Goal: Task Accomplishment & Management: Complete application form

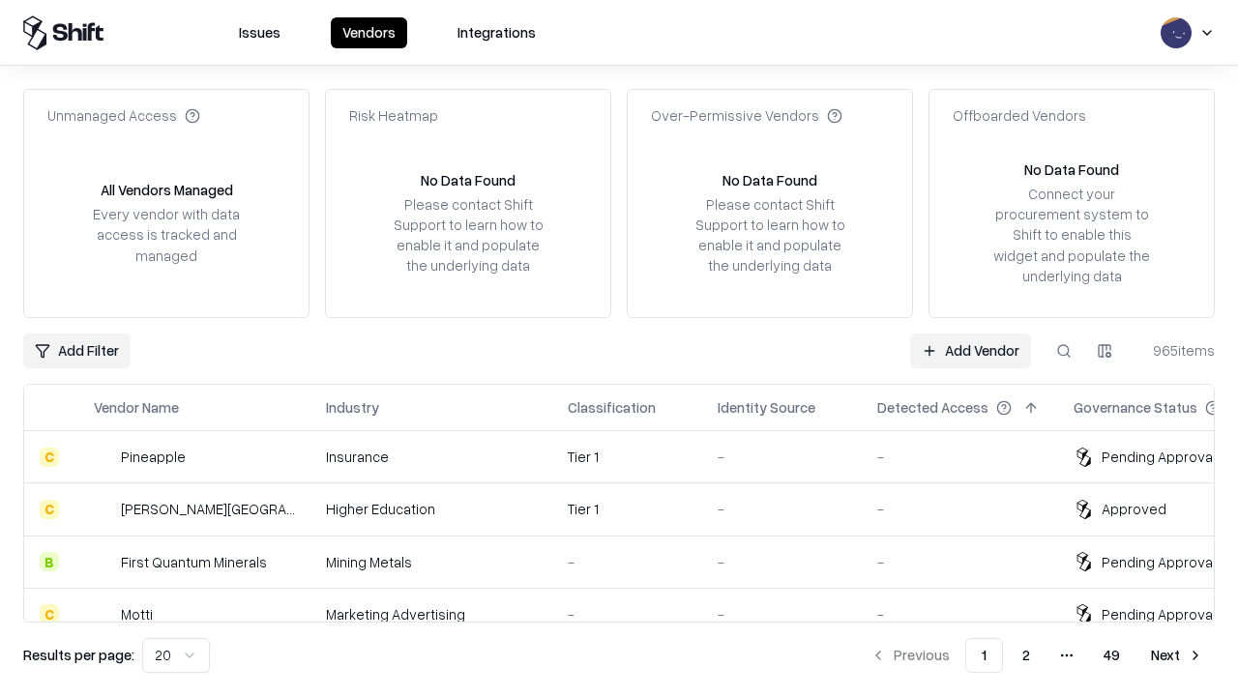
click at [970, 350] on link "Add Vendor" at bounding box center [970, 351] width 121 height 35
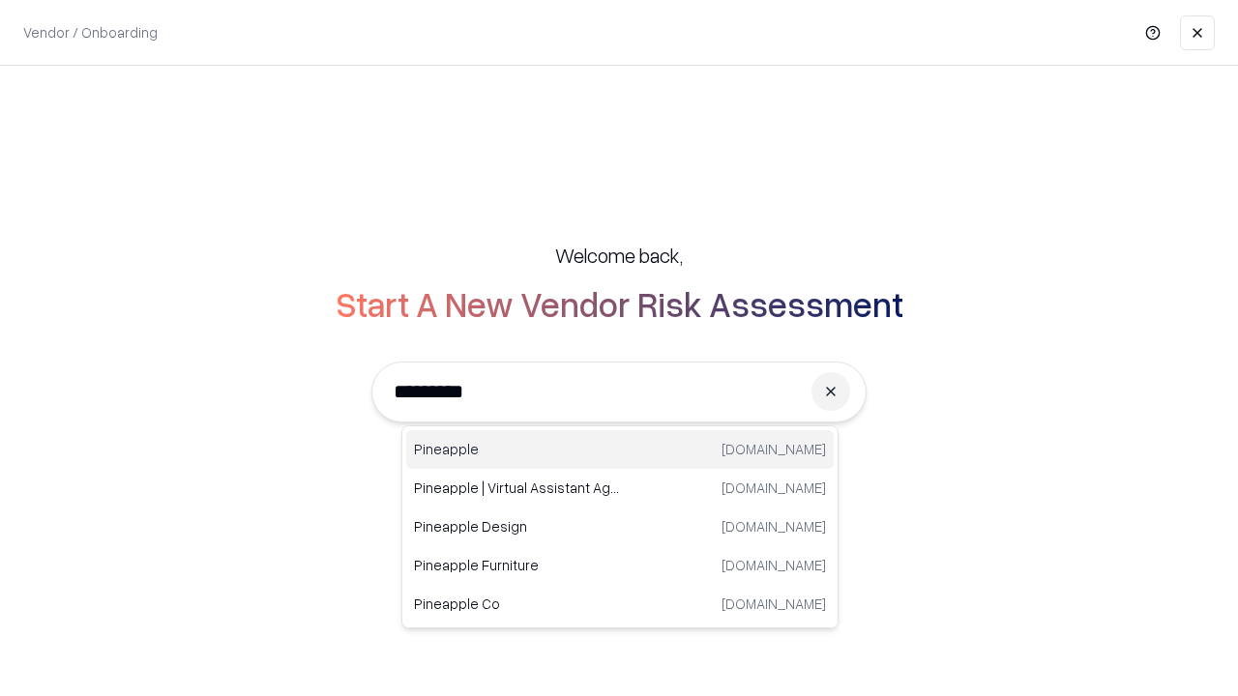
click at [620, 450] on div "Pineapple [DOMAIN_NAME]" at bounding box center [619, 449] width 427 height 39
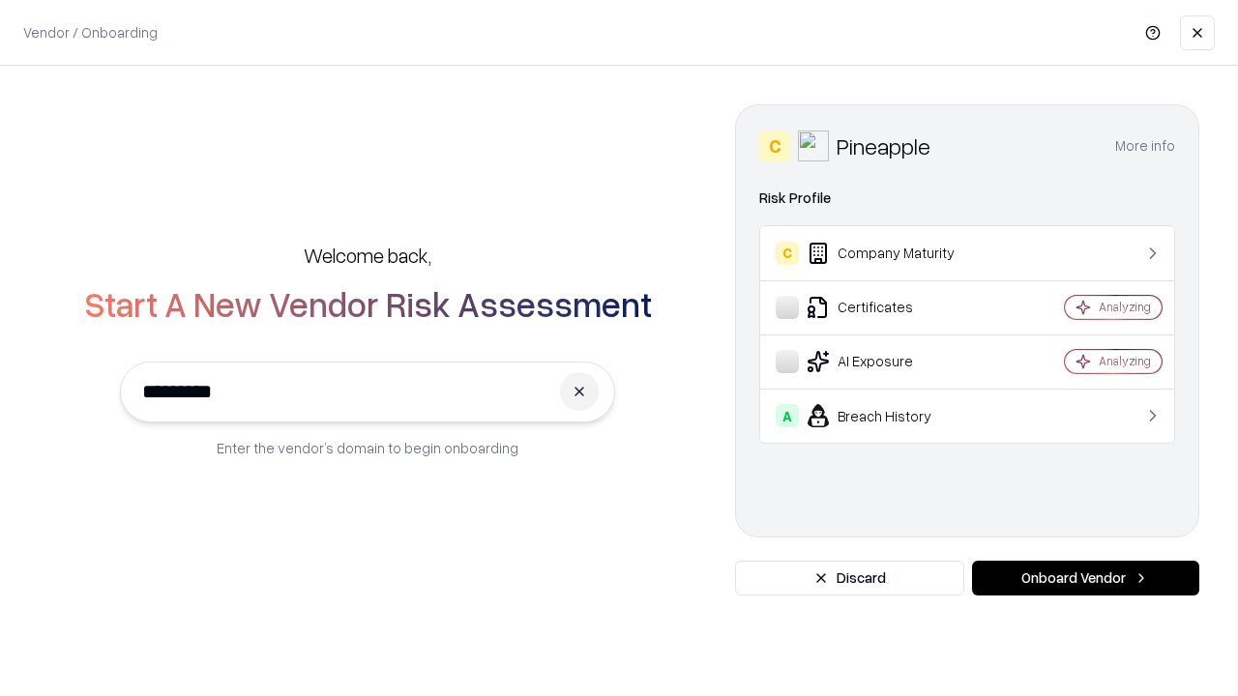
type input "*********"
click at [1085, 578] on button "Onboard Vendor" at bounding box center [1085, 578] width 227 height 35
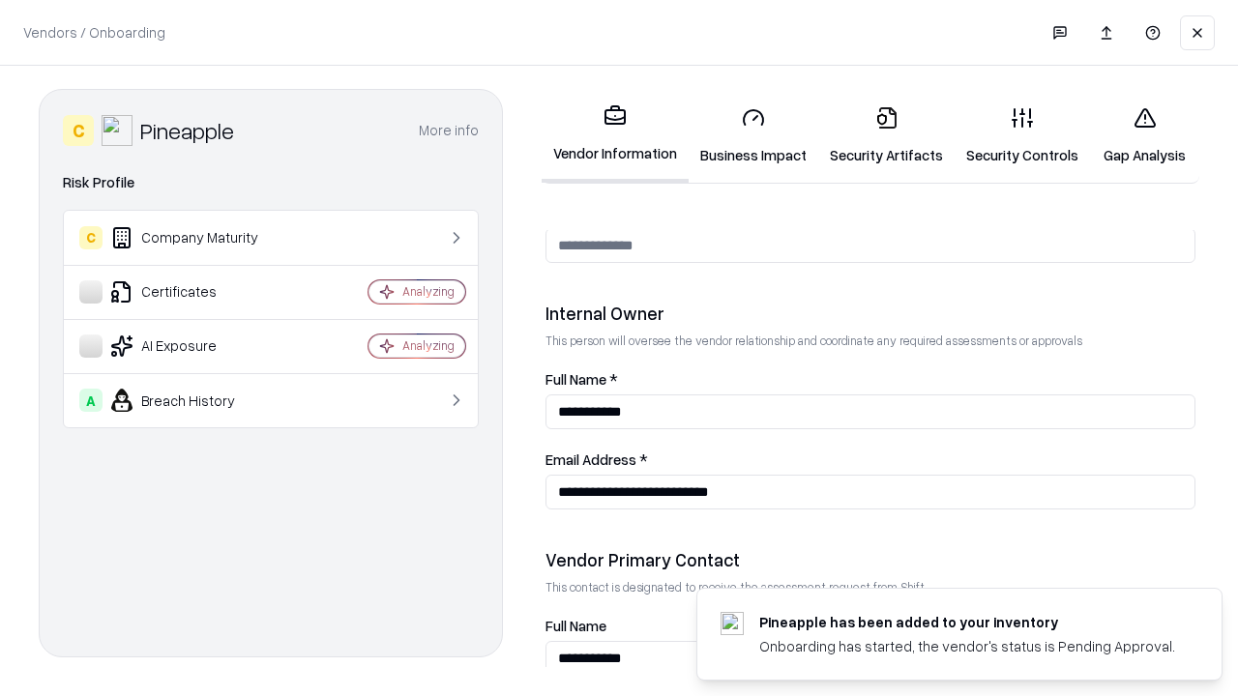
scroll to position [1002, 0]
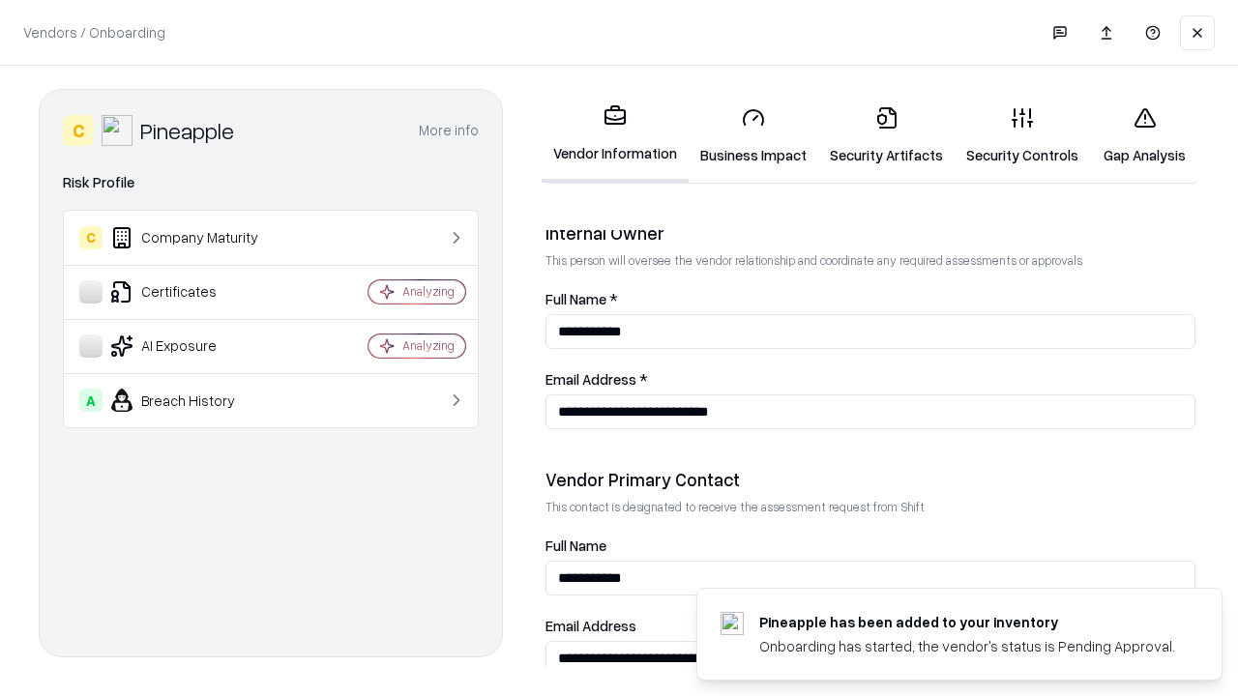
click at [886, 135] on link "Security Artifacts" at bounding box center [886, 136] width 136 height 90
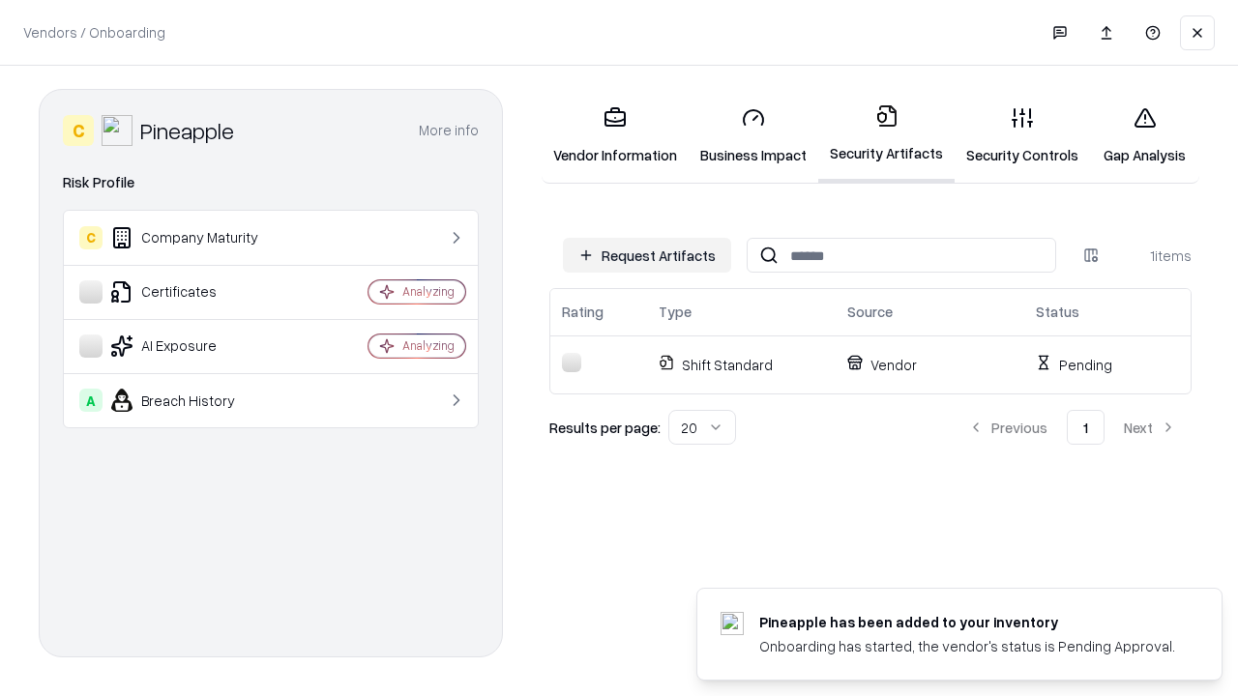
click at [647, 255] on button "Request Artifacts" at bounding box center [647, 255] width 168 height 35
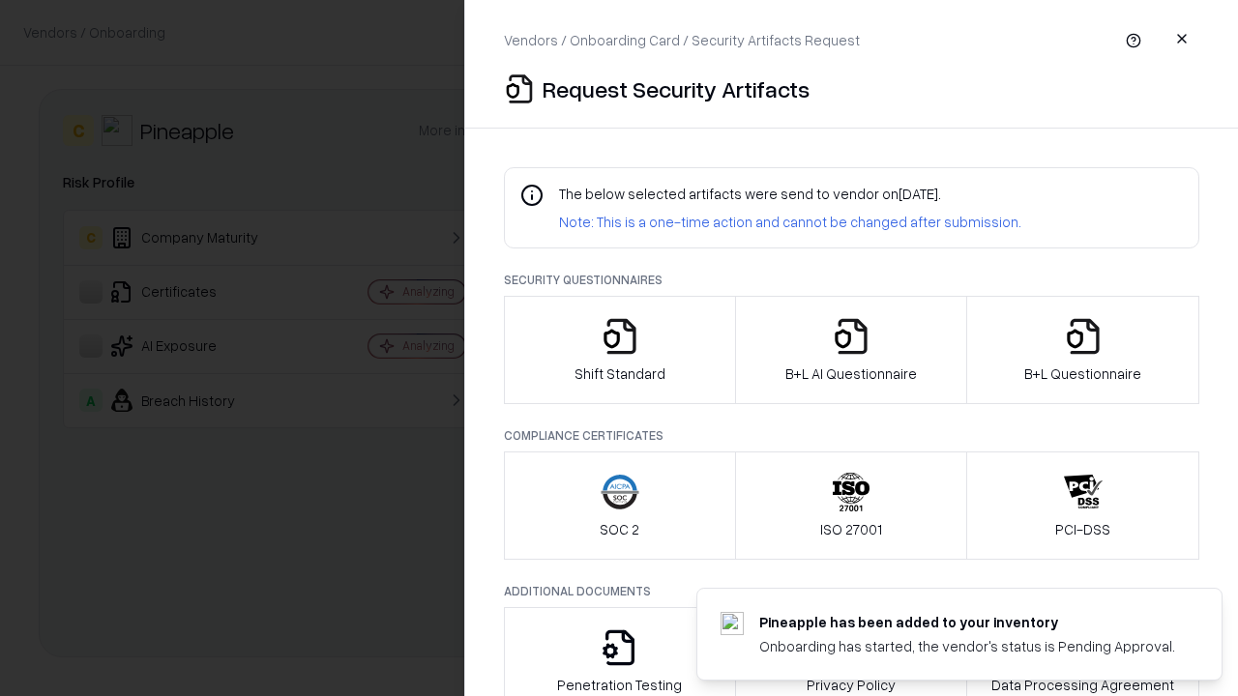
click at [1082, 350] on icon "button" at bounding box center [1083, 336] width 39 height 39
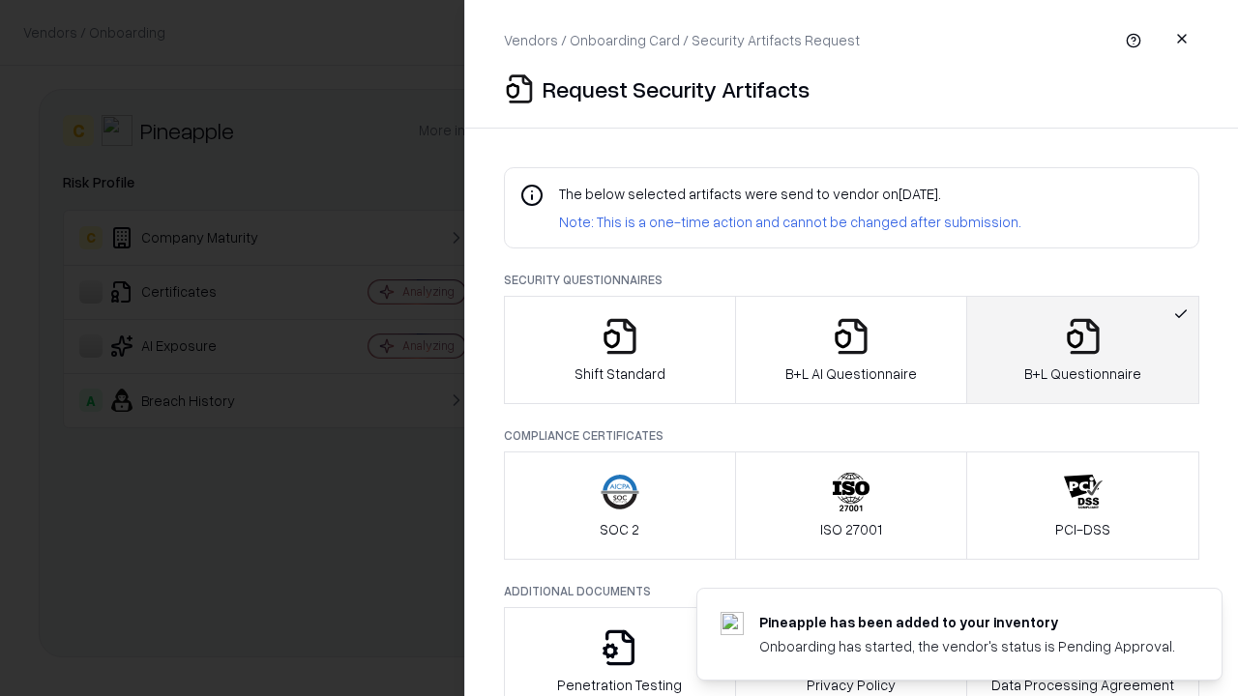
click at [850, 350] on icon "button" at bounding box center [851, 336] width 39 height 39
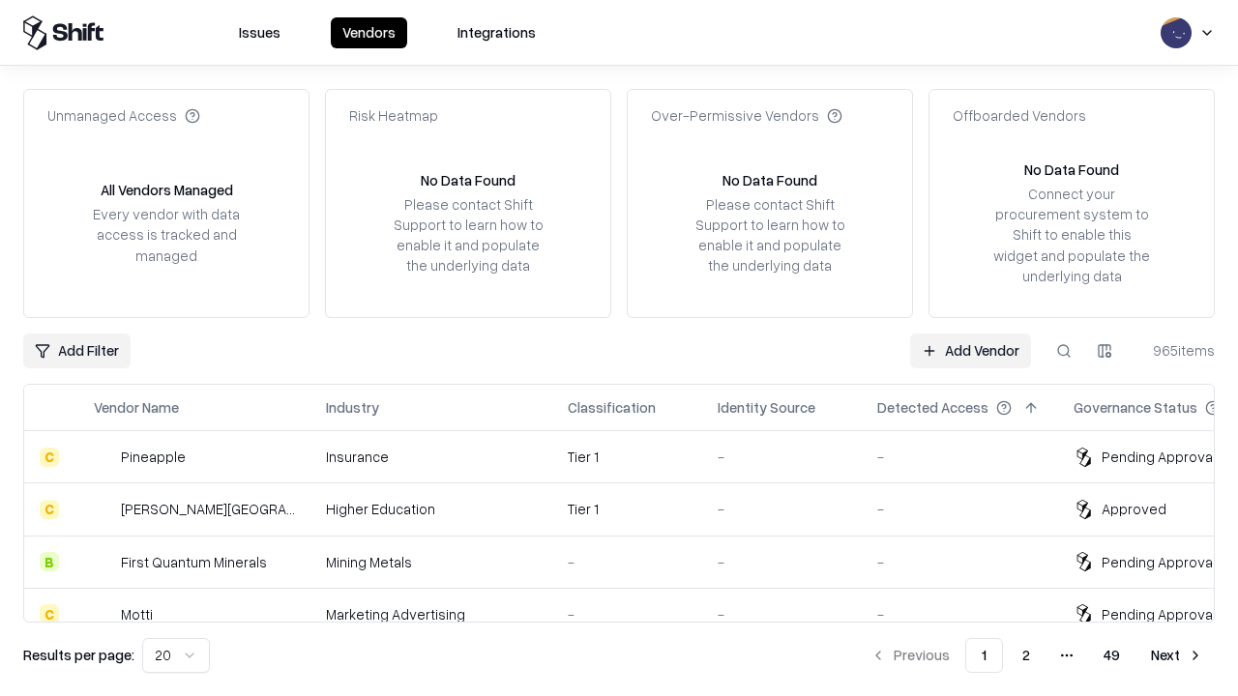
click at [970, 350] on link "Add Vendor" at bounding box center [970, 351] width 121 height 35
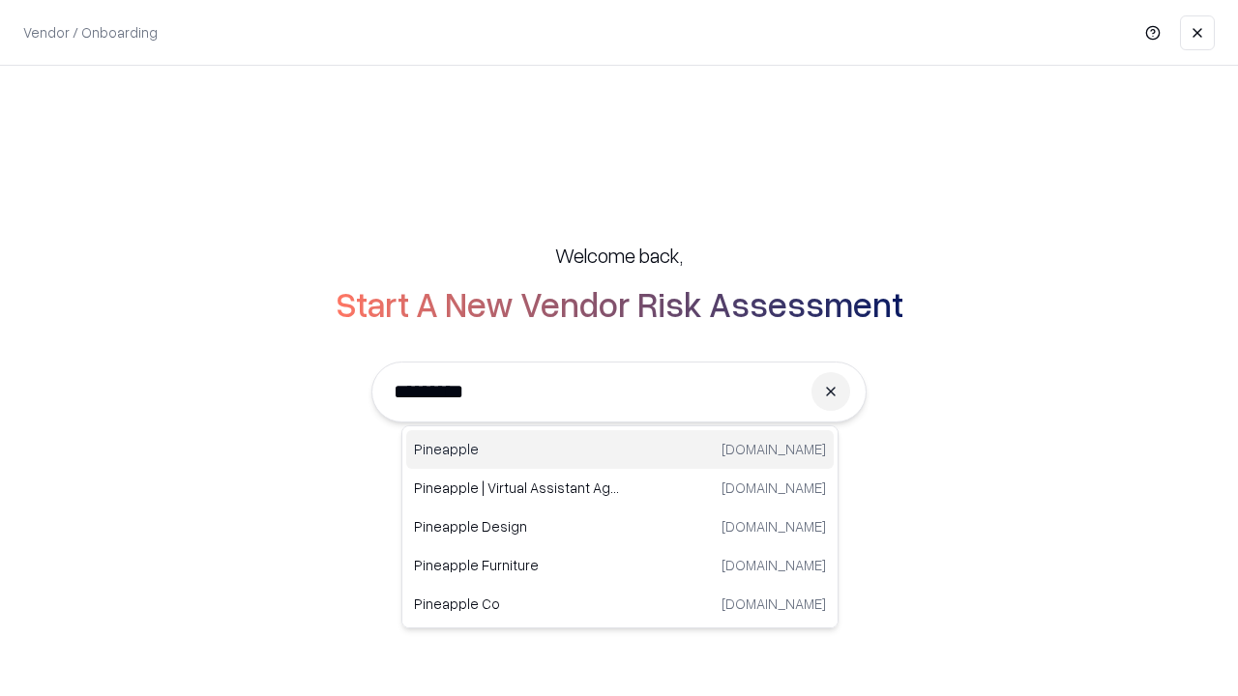
click at [620, 450] on div "Pineapple [DOMAIN_NAME]" at bounding box center [619, 449] width 427 height 39
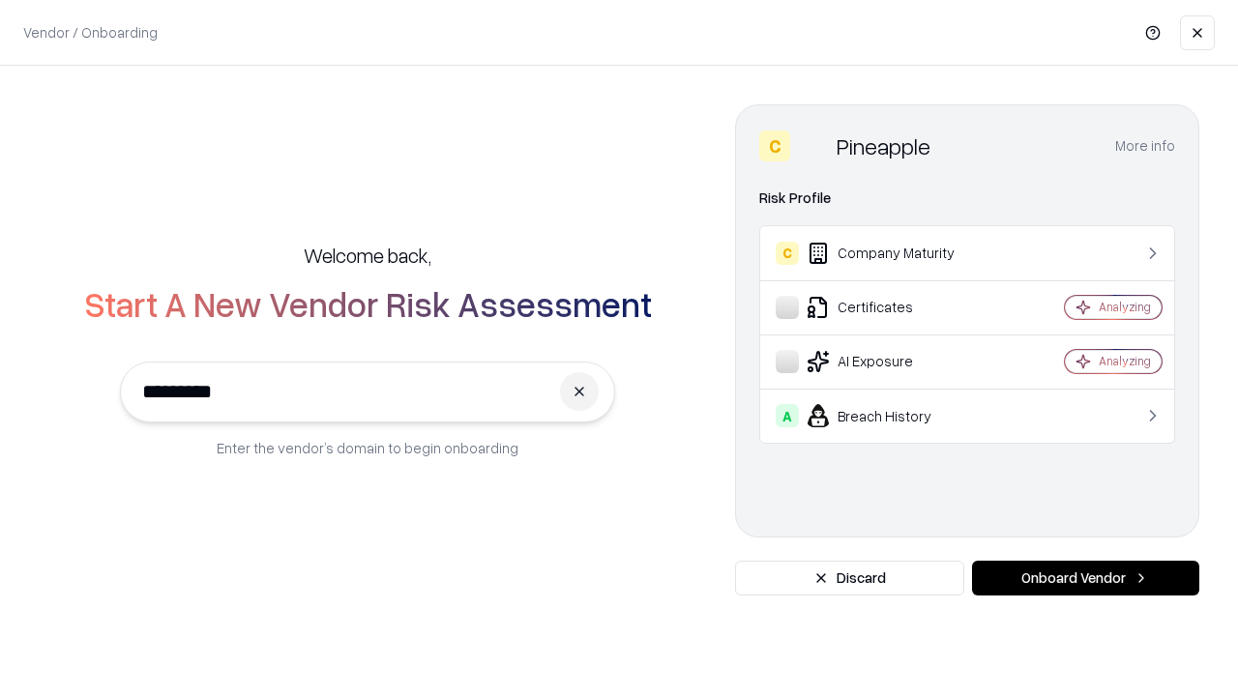
type input "*********"
click at [1085, 578] on button "Onboard Vendor" at bounding box center [1085, 578] width 227 height 35
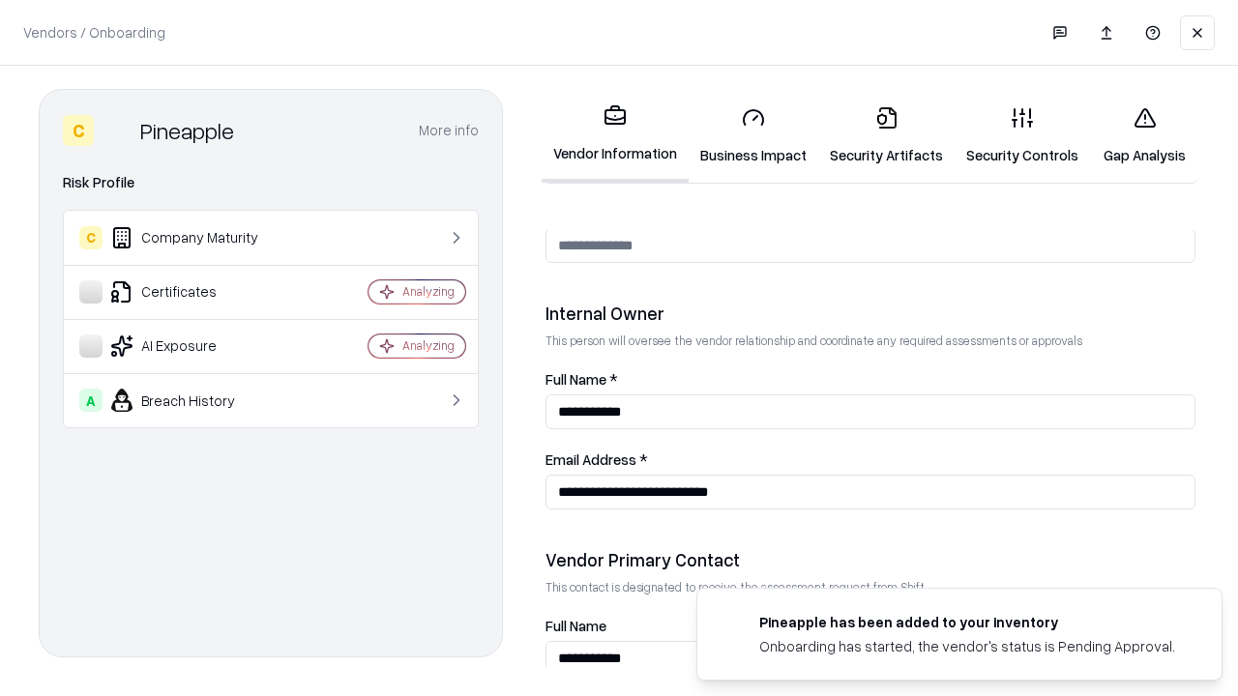
scroll to position [1002, 0]
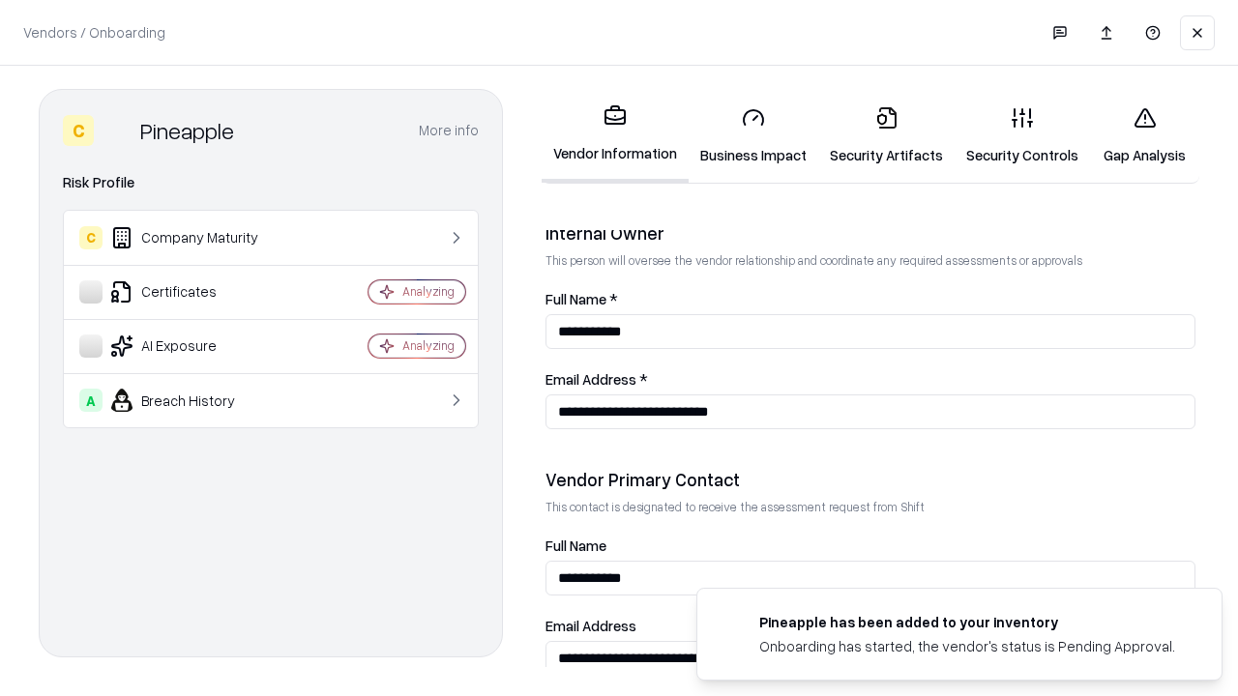
click at [1144, 135] on link "Gap Analysis" at bounding box center [1144, 136] width 109 height 90
